Goal: Use online tool/utility: Use online tool/utility

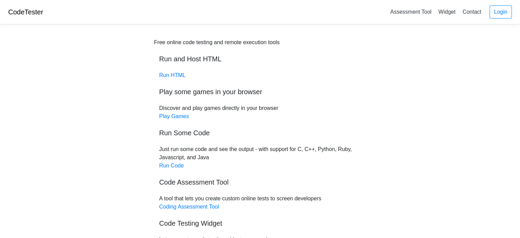
click at [418, 88] on div "Free online code testing and remote execution tools Run and Host HTML Run HTML …" at bounding box center [260, 162] width 328 height 264
click at [174, 76] on link "Run HTML" at bounding box center [172, 75] width 26 height 6
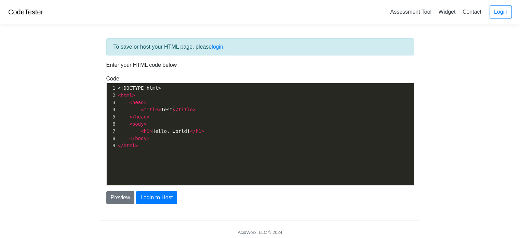
click at [173, 111] on span "</" at bounding box center [176, 109] width 6 height 5
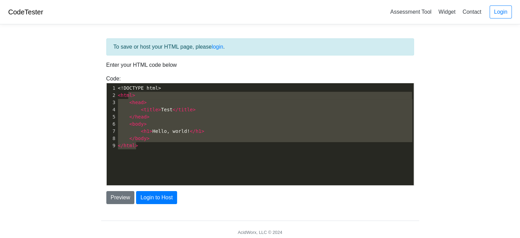
type textarea "<!DOCTYPE html> <html> <head> <title>Test</title> </head> <body> <h1>Hello, wor…"
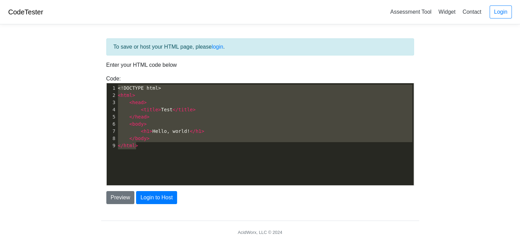
drag, startPoint x: 163, startPoint y: 157, endPoint x: 107, endPoint y: 63, distance: 109.8
click at [107, 63] on div "To save or host your HTML page, please login . Enter your HTML code below Code:…" at bounding box center [260, 120] width 318 height 165
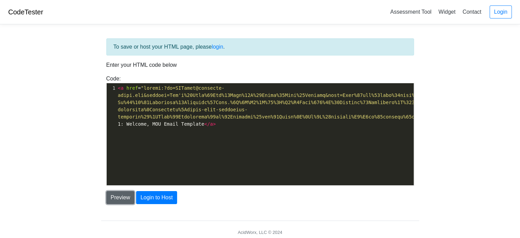
click at [123, 198] on button "Preview" at bounding box center [120, 197] width 28 height 13
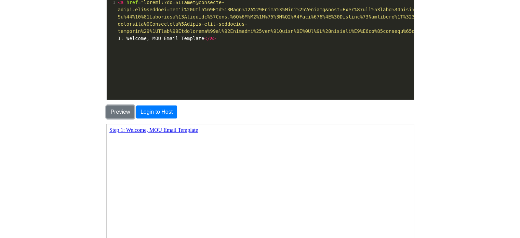
scroll to position [168, 0]
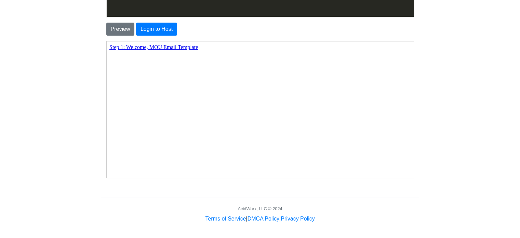
click at [148, 47] on link "Step 1: Welcome, MOU Email Template" at bounding box center [153, 47] width 89 height 6
